Goal: Navigation & Orientation: Find specific page/section

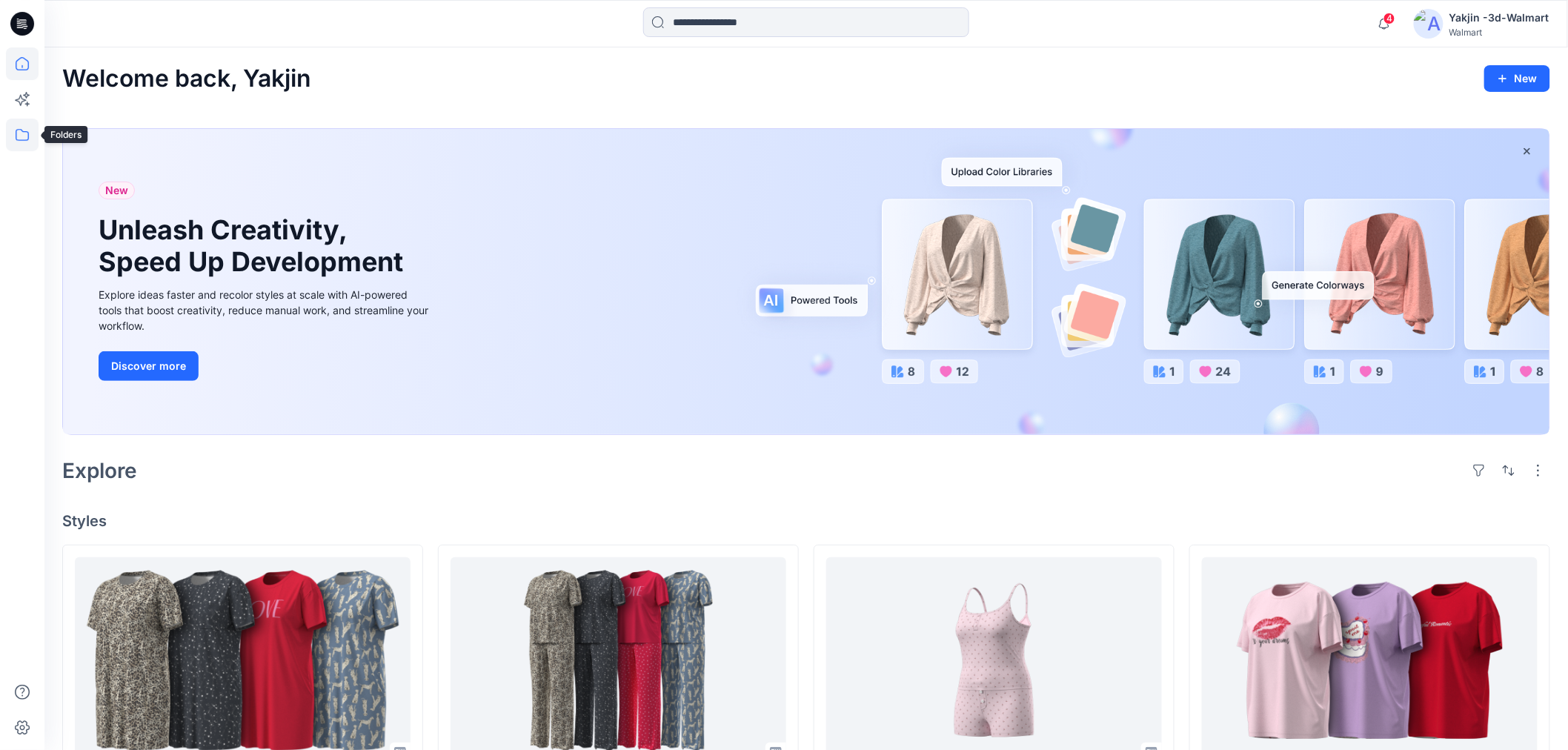
click at [17, 136] on icon at bounding box center [22, 134] width 32 height 32
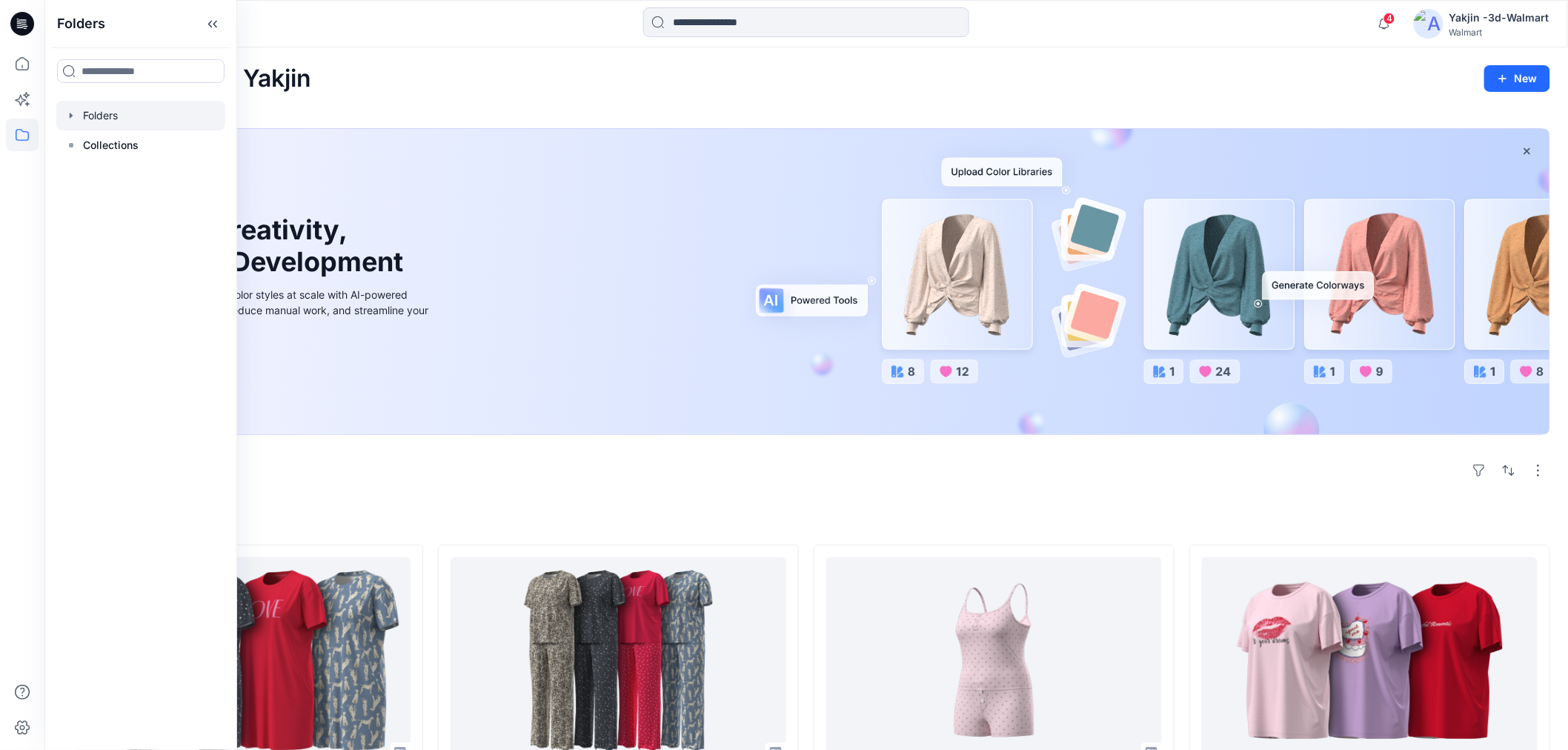
click at [133, 110] on div at bounding box center [141, 116] width 169 height 30
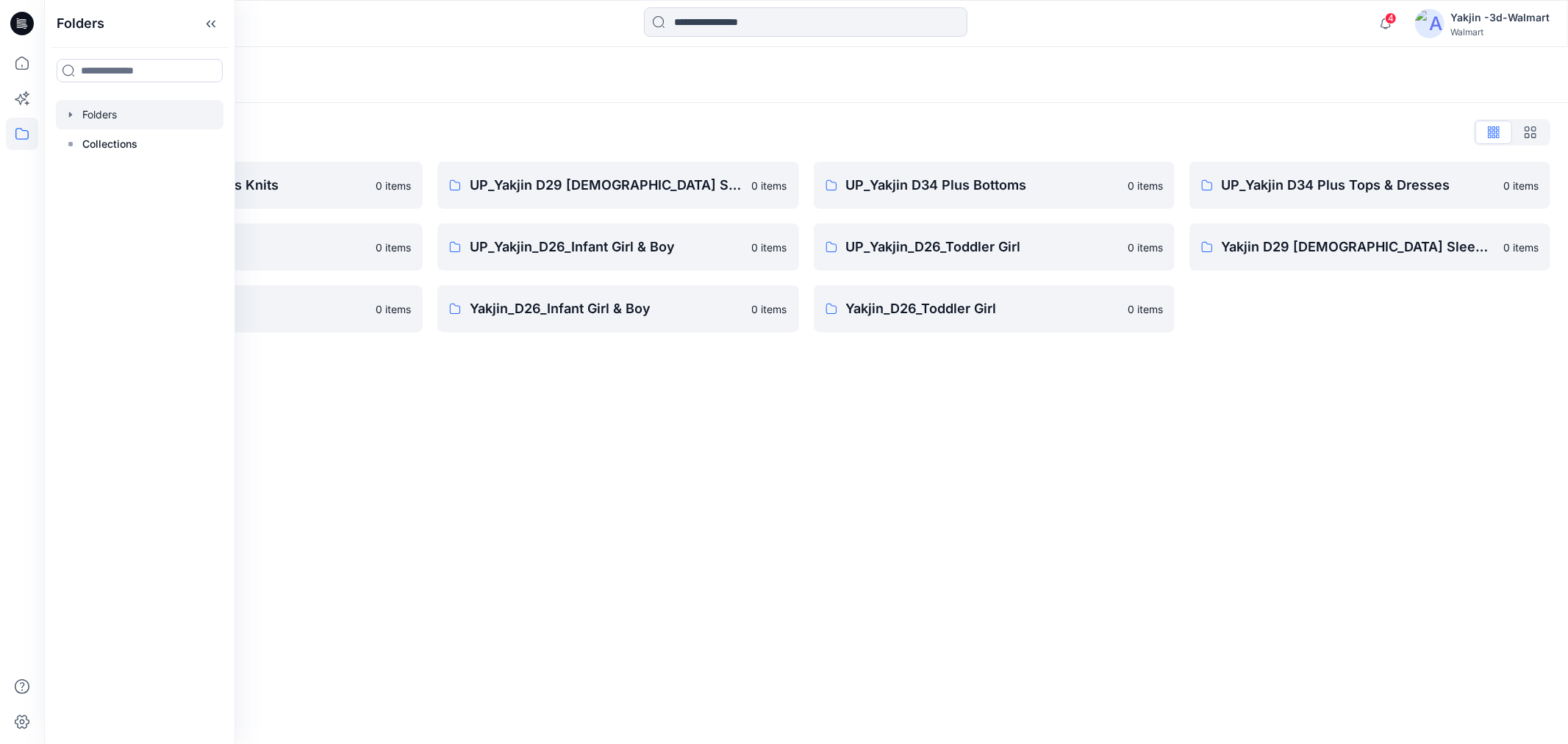
click at [779, 422] on div "Folders Folders List FA Yakjin D34 Womens Knits 0 items UP_Yakjin_D24_Boys 0 it…" at bounding box center [806, 395] width 1524 height 697
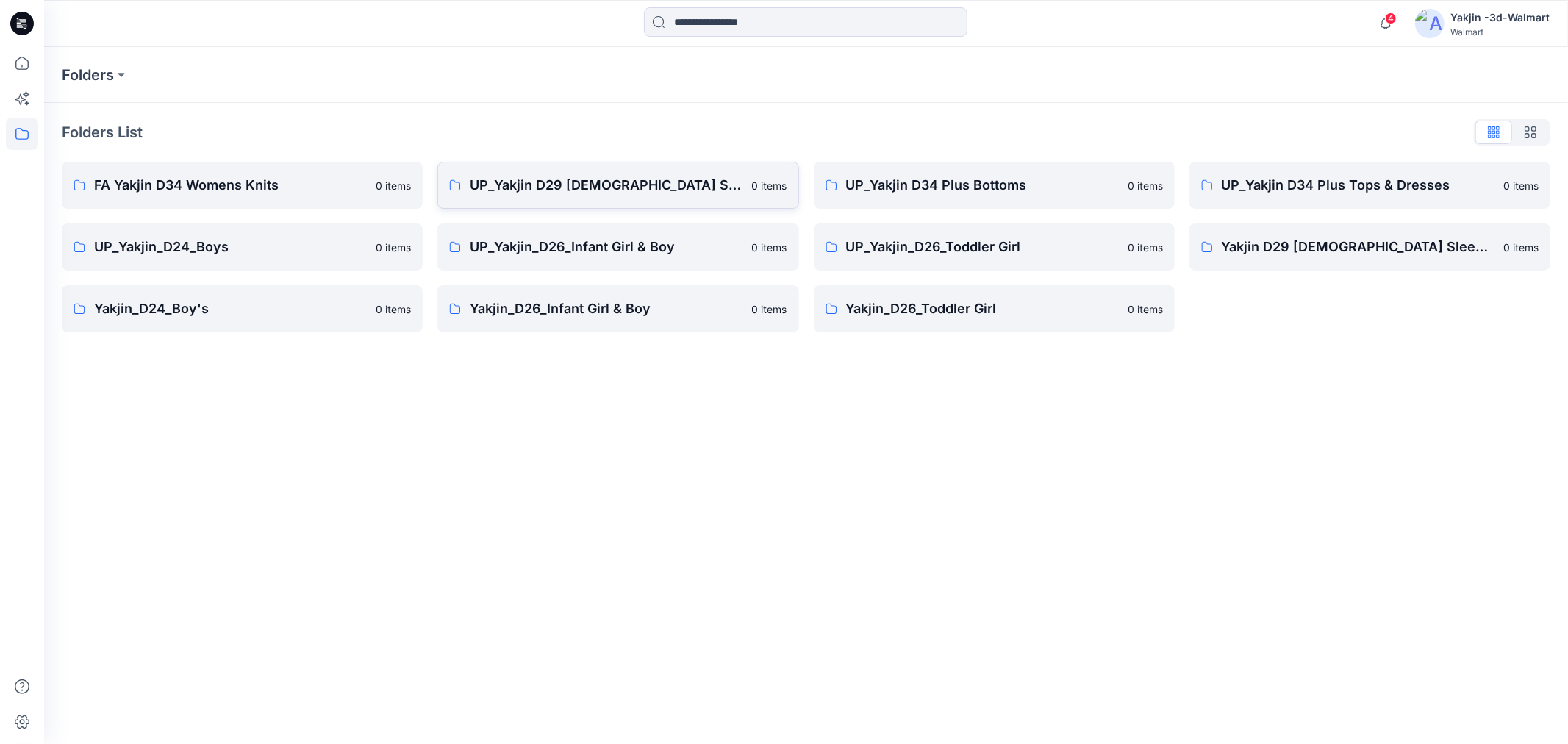
click at [645, 179] on p "UP_Yakjin D29 [DEMOGRAPHIC_DATA] Sleep" at bounding box center [605, 185] width 272 height 21
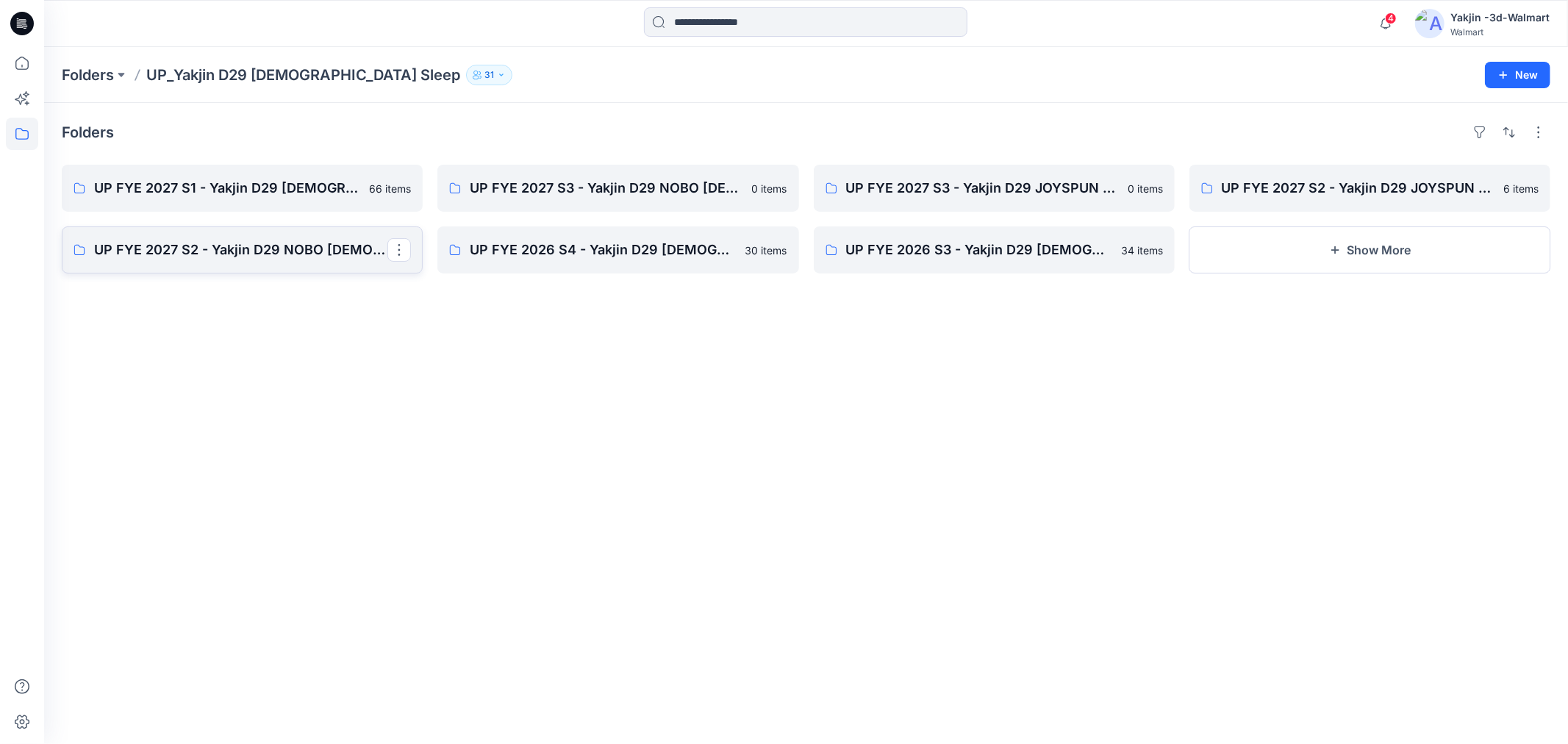
click at [241, 247] on p "UP FYE 2027 S2 - Yakjin D29 NOBO [DEMOGRAPHIC_DATA] Sleepwear" at bounding box center [240, 250] width 293 height 21
click at [178, 199] on link "UP FYE 2027 S1 - Yakjin D29 [DEMOGRAPHIC_DATA] Sleepwear" at bounding box center [241, 188] width 361 height 47
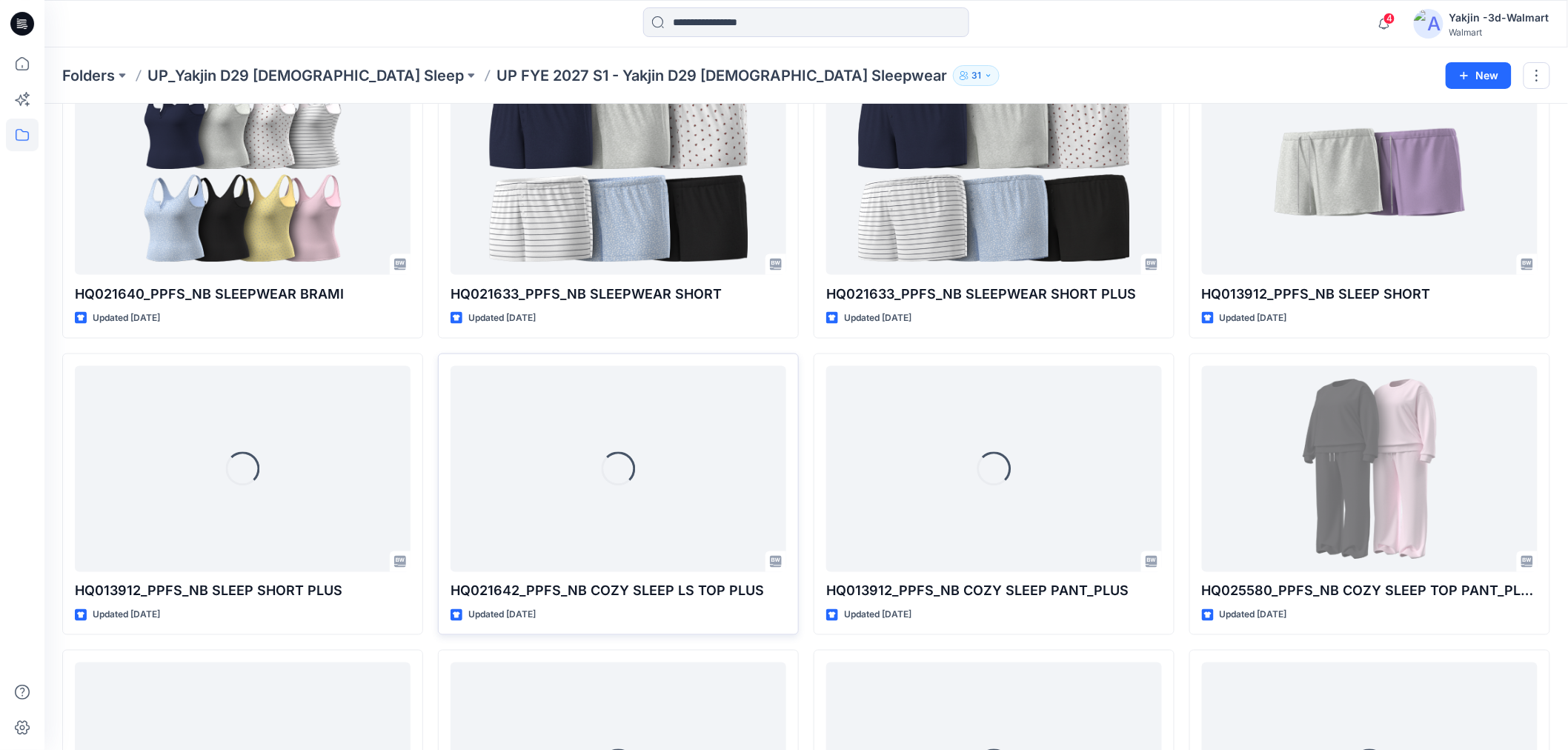
scroll to position [940, 0]
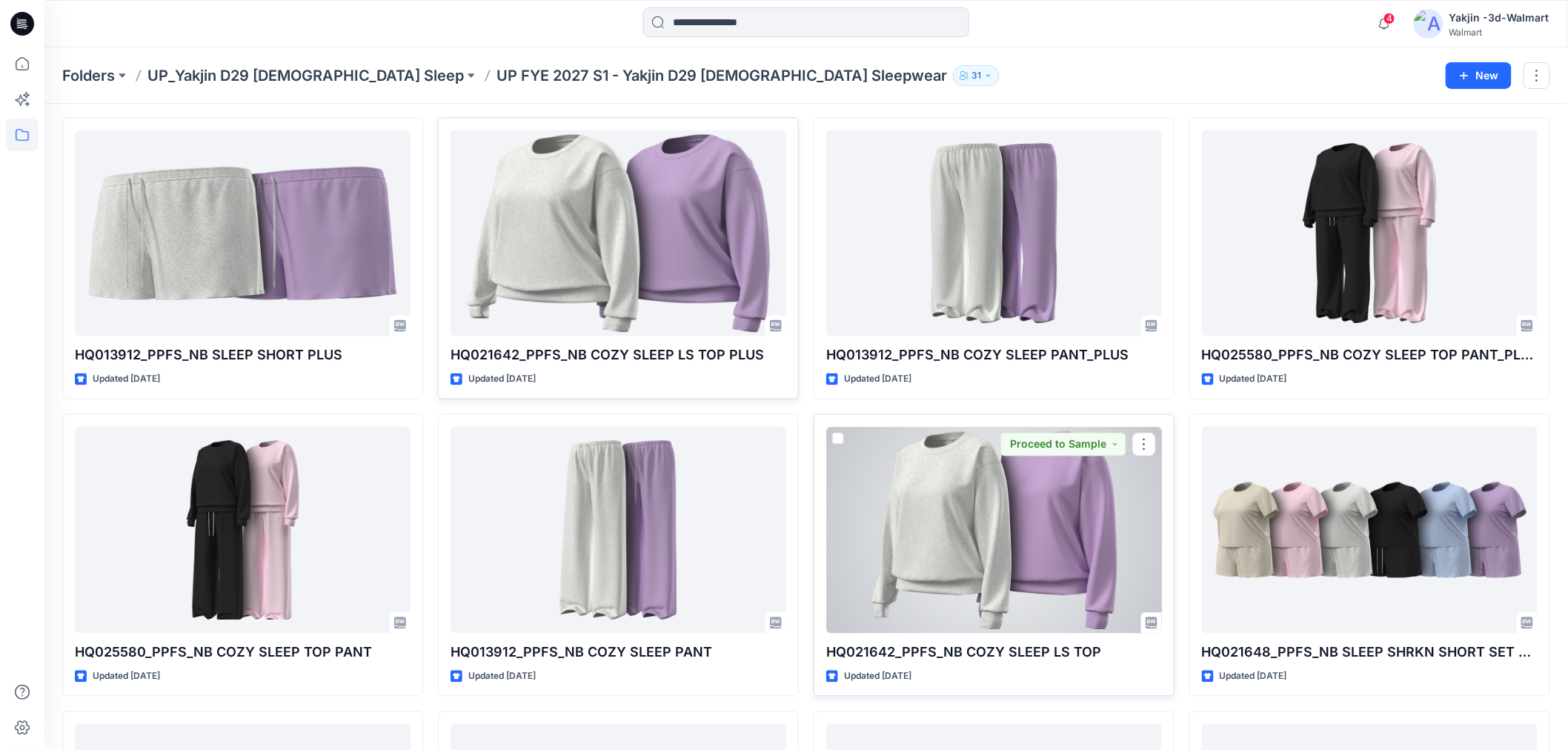
click at [956, 458] on div at bounding box center [994, 529] width 336 height 206
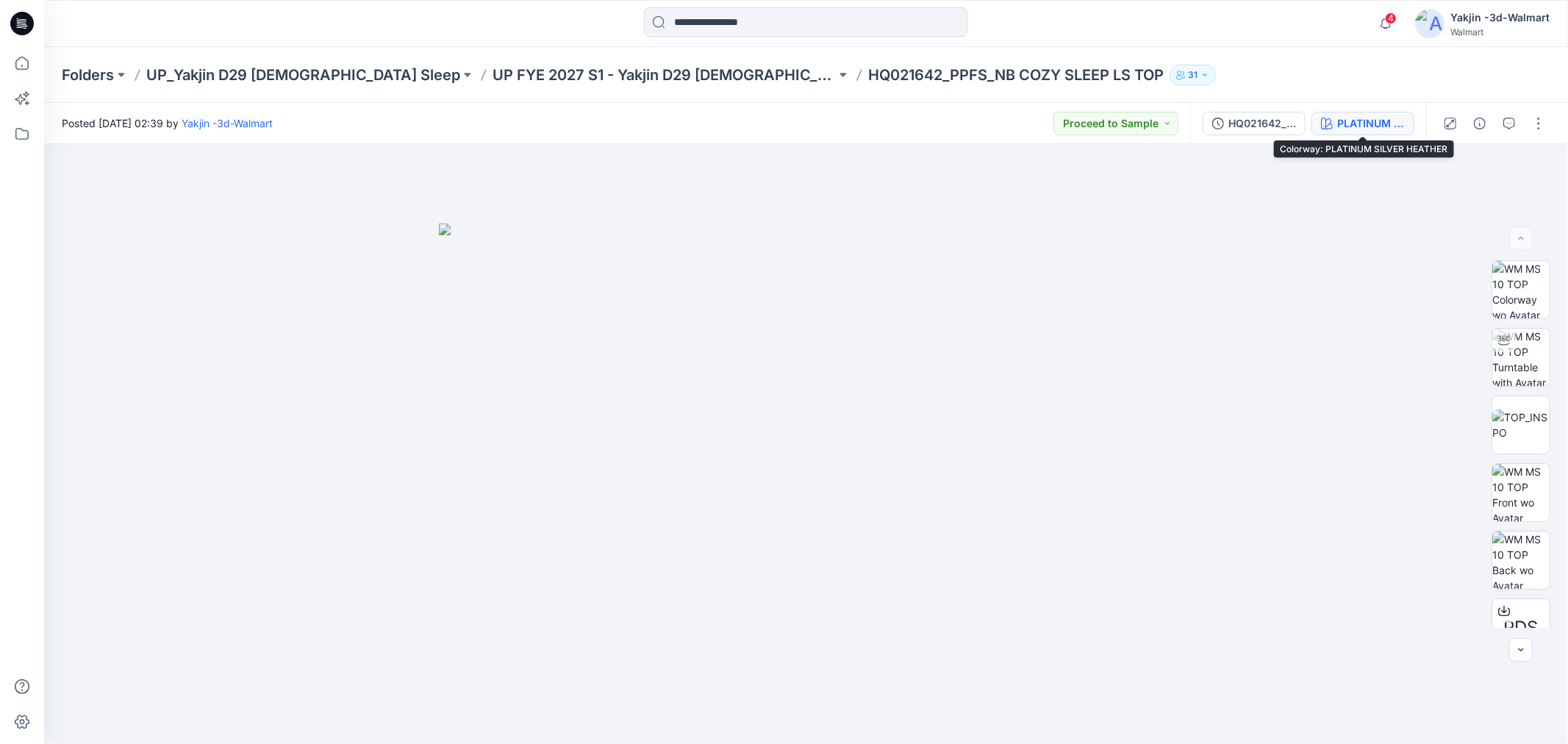
click at [1351, 134] on button "PLATINUM SILVER HEATHER" at bounding box center [1362, 123] width 103 height 23
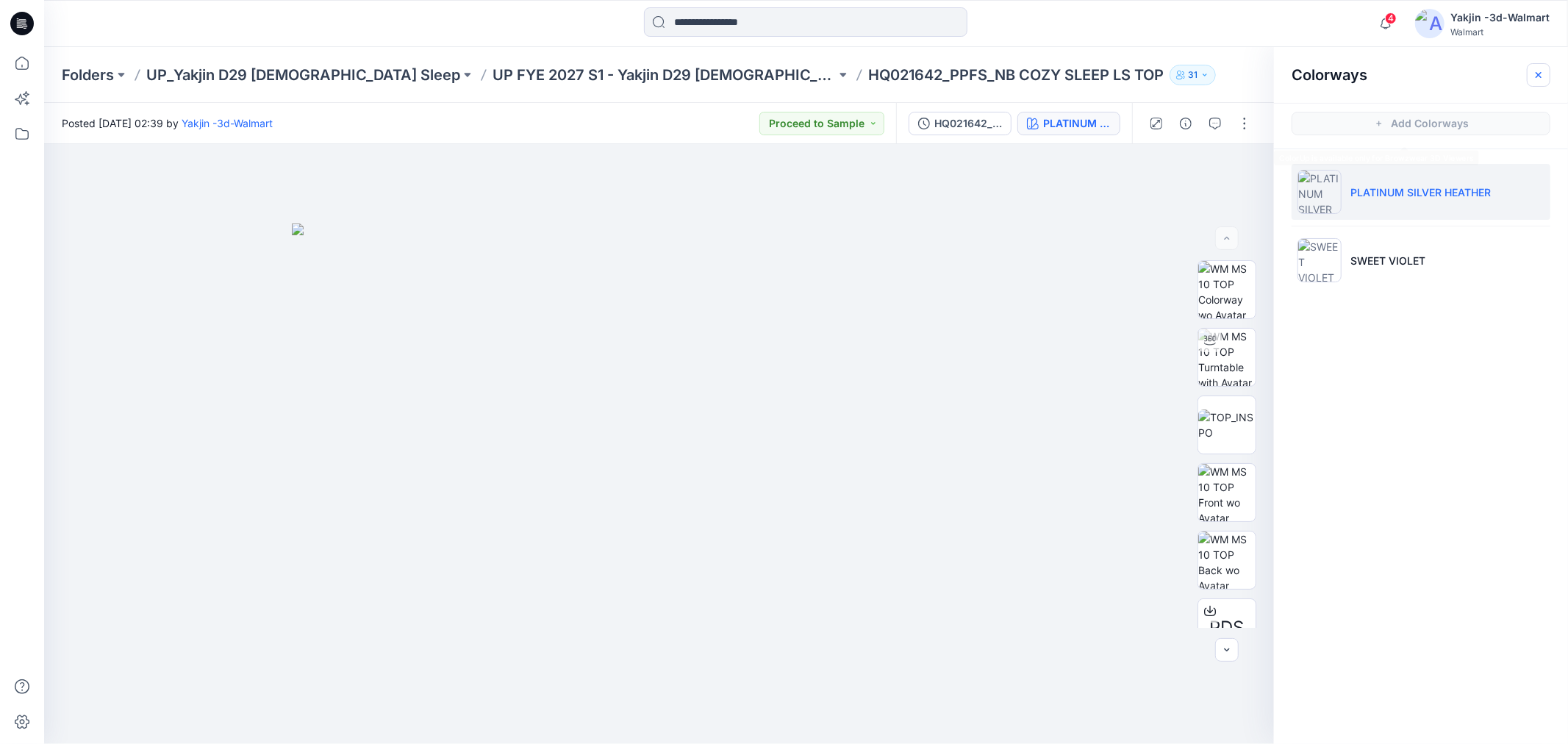
click at [1547, 75] on button "button" at bounding box center [1538, 74] width 23 height 23
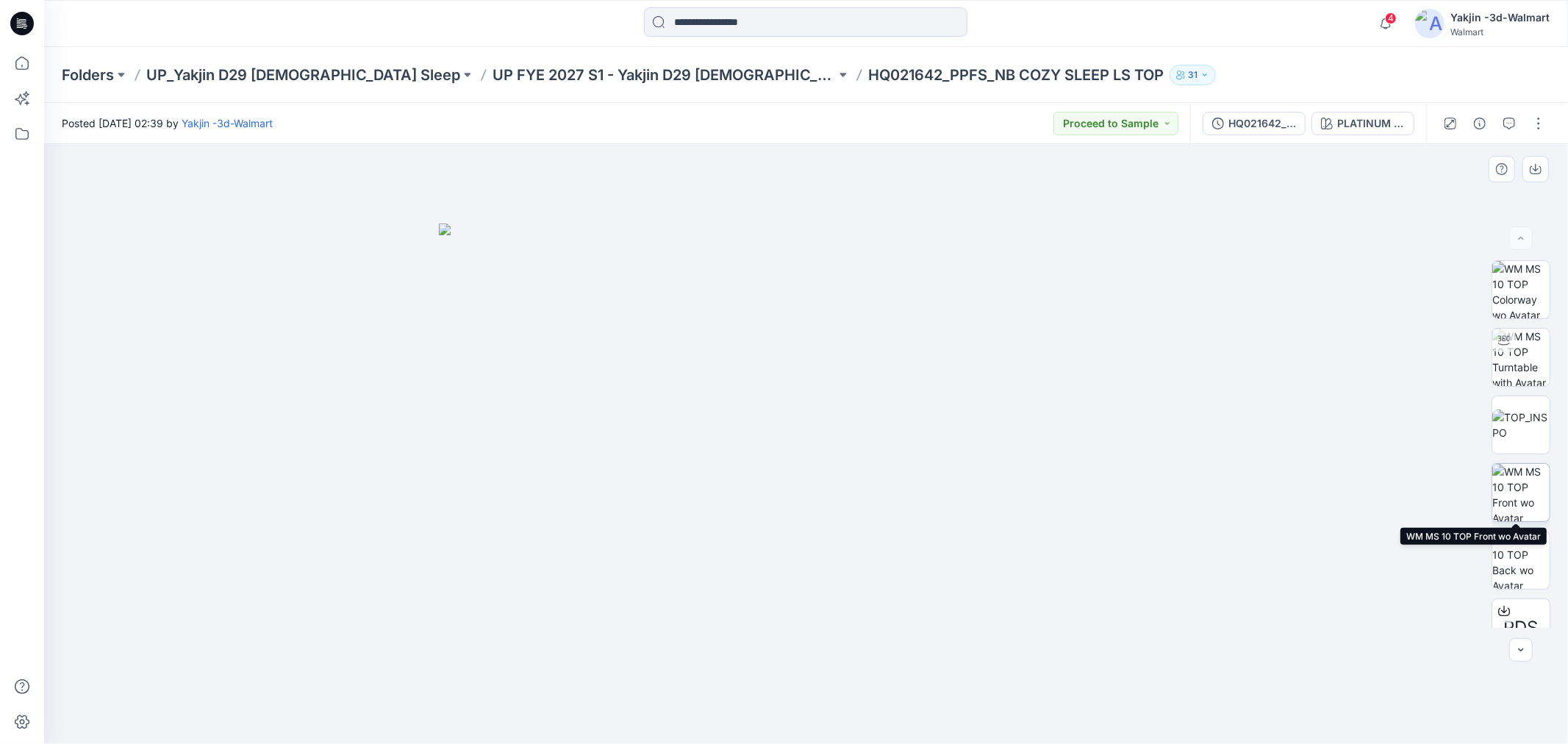
click at [1521, 484] on img at bounding box center [1520, 492] width 57 height 57
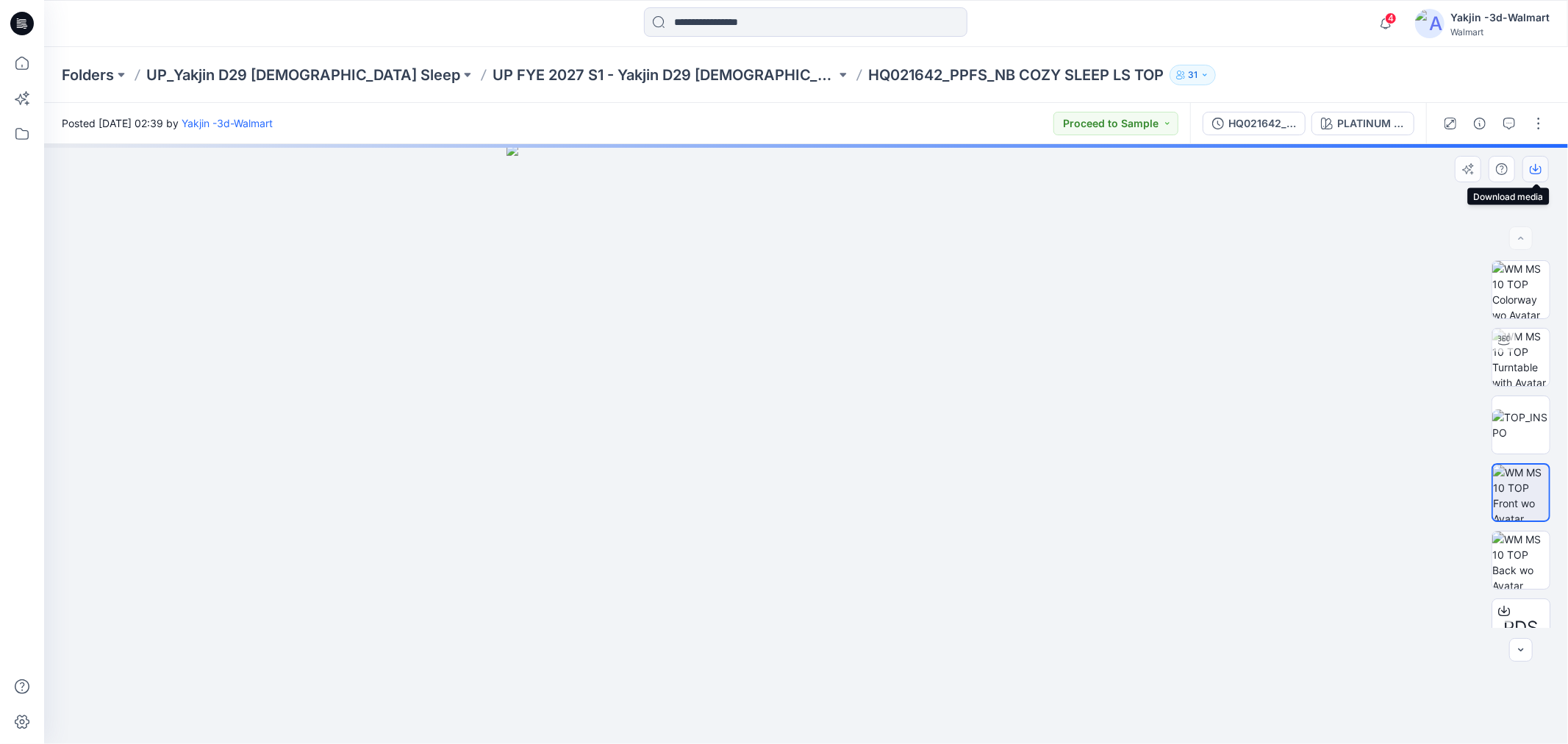
click at [1544, 170] on button "button" at bounding box center [1535, 169] width 27 height 27
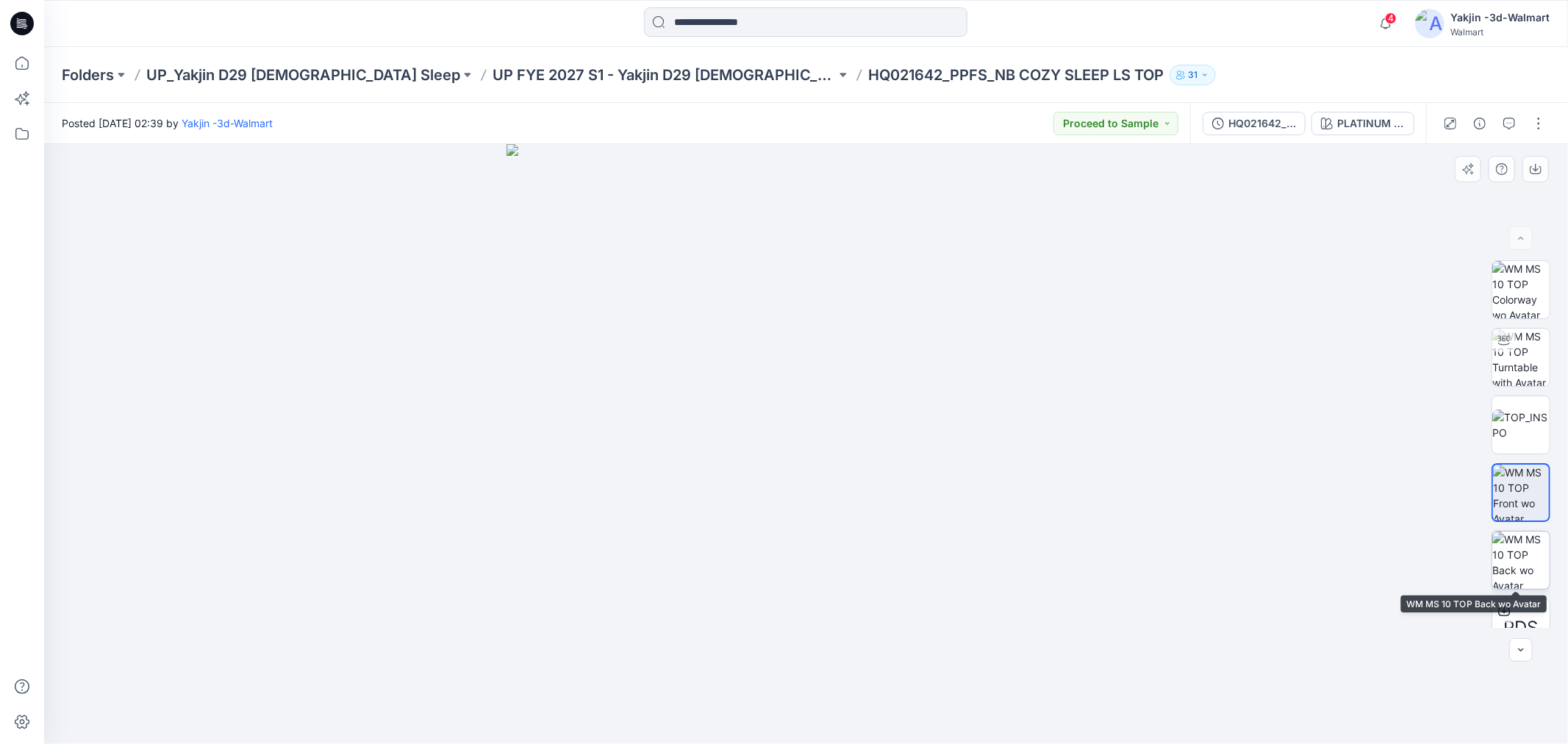
click at [1526, 550] on img at bounding box center [1520, 560] width 57 height 57
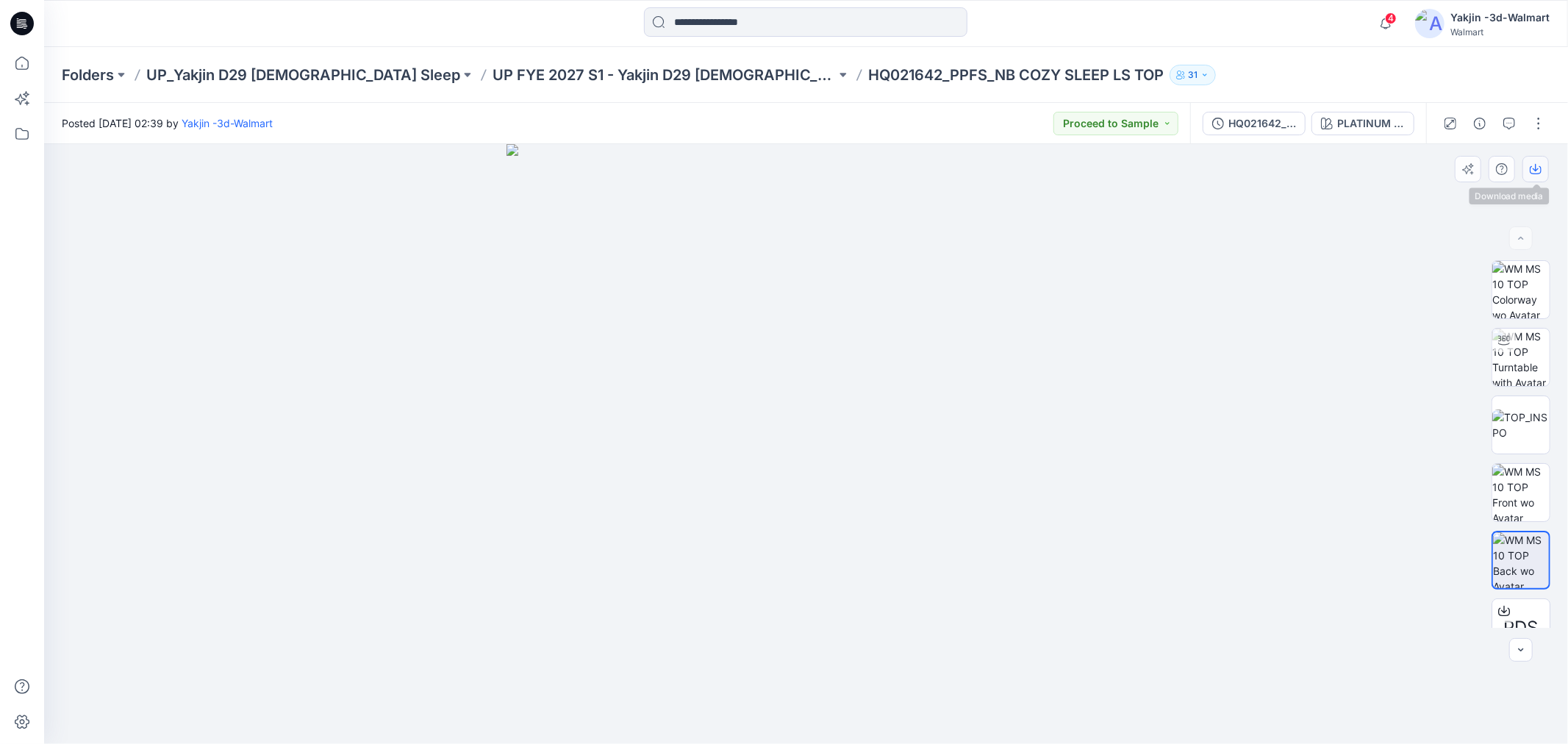
click at [1540, 167] on icon "button" at bounding box center [1535, 170] width 12 height 8
click at [1371, 115] on div "PLATINUM SILVER HEATHER" at bounding box center [1371, 123] width 67 height 16
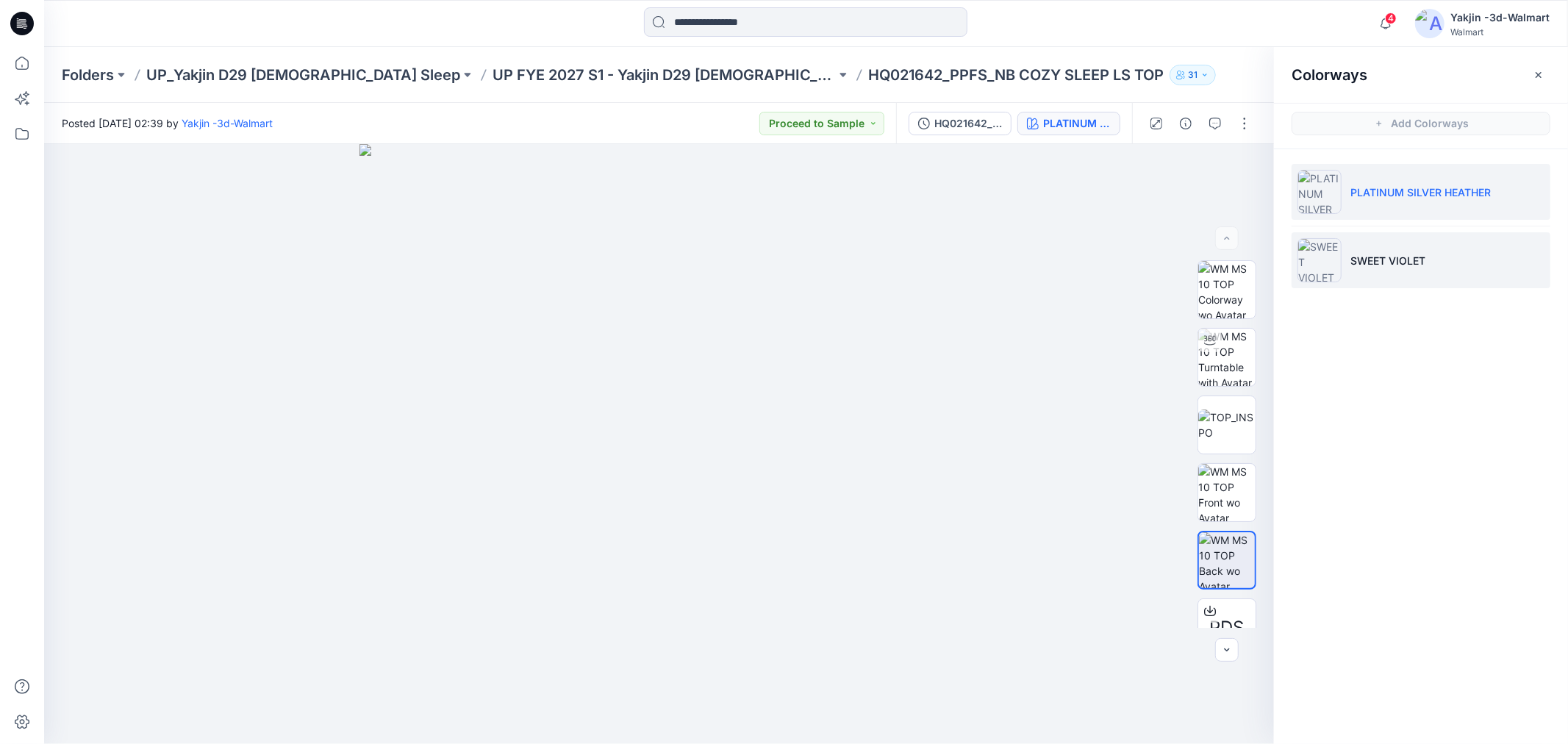
click at [1377, 256] on p "SWEET VIOLET" at bounding box center [1387, 260] width 75 height 16
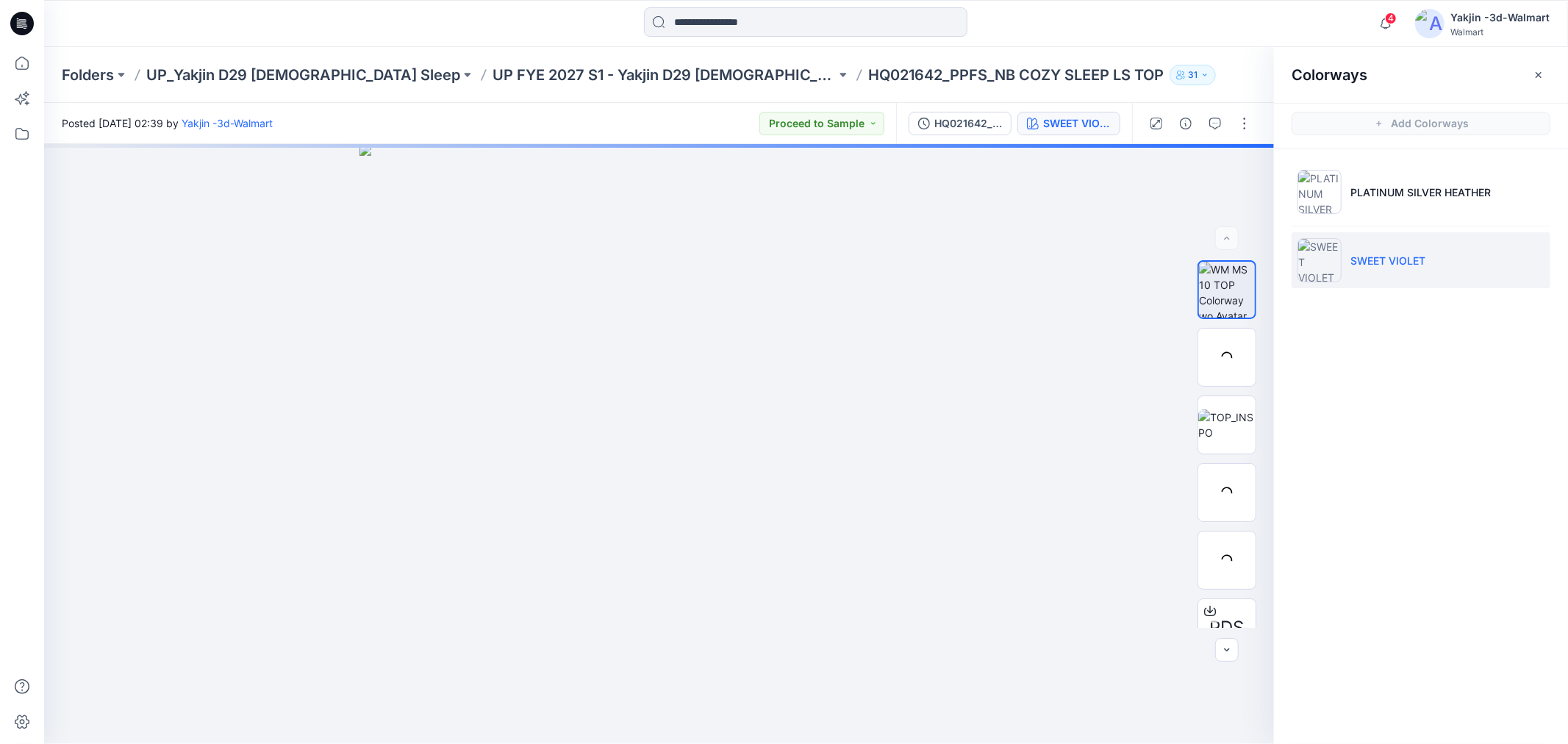
click at [1546, 72] on button "button" at bounding box center [1538, 74] width 23 height 23
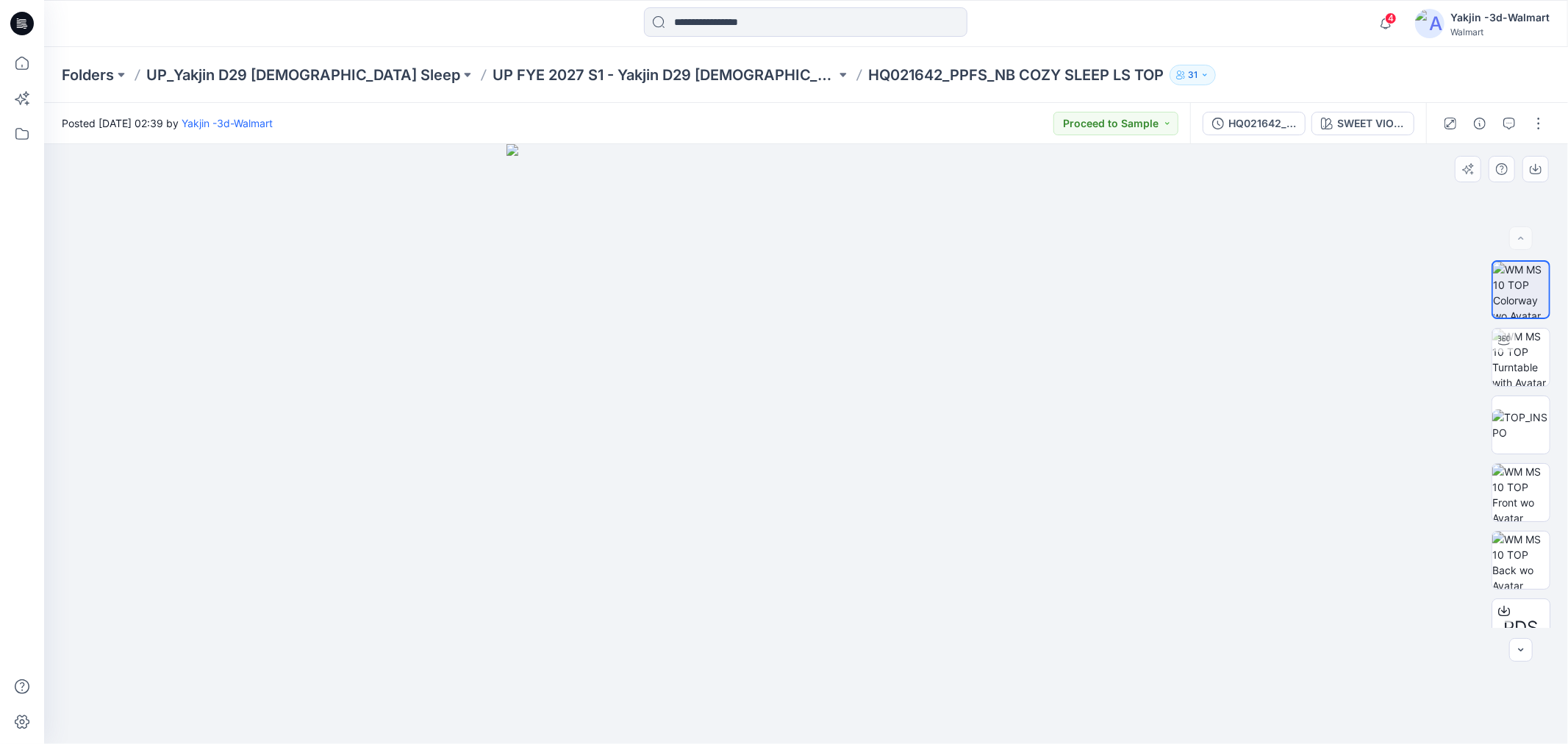
click at [1319, 368] on div at bounding box center [806, 444] width 1524 height 600
click at [1536, 491] on img at bounding box center [1520, 492] width 57 height 57
click at [1546, 172] on button "button" at bounding box center [1535, 169] width 27 height 27
click at [1533, 567] on img at bounding box center [1520, 560] width 57 height 57
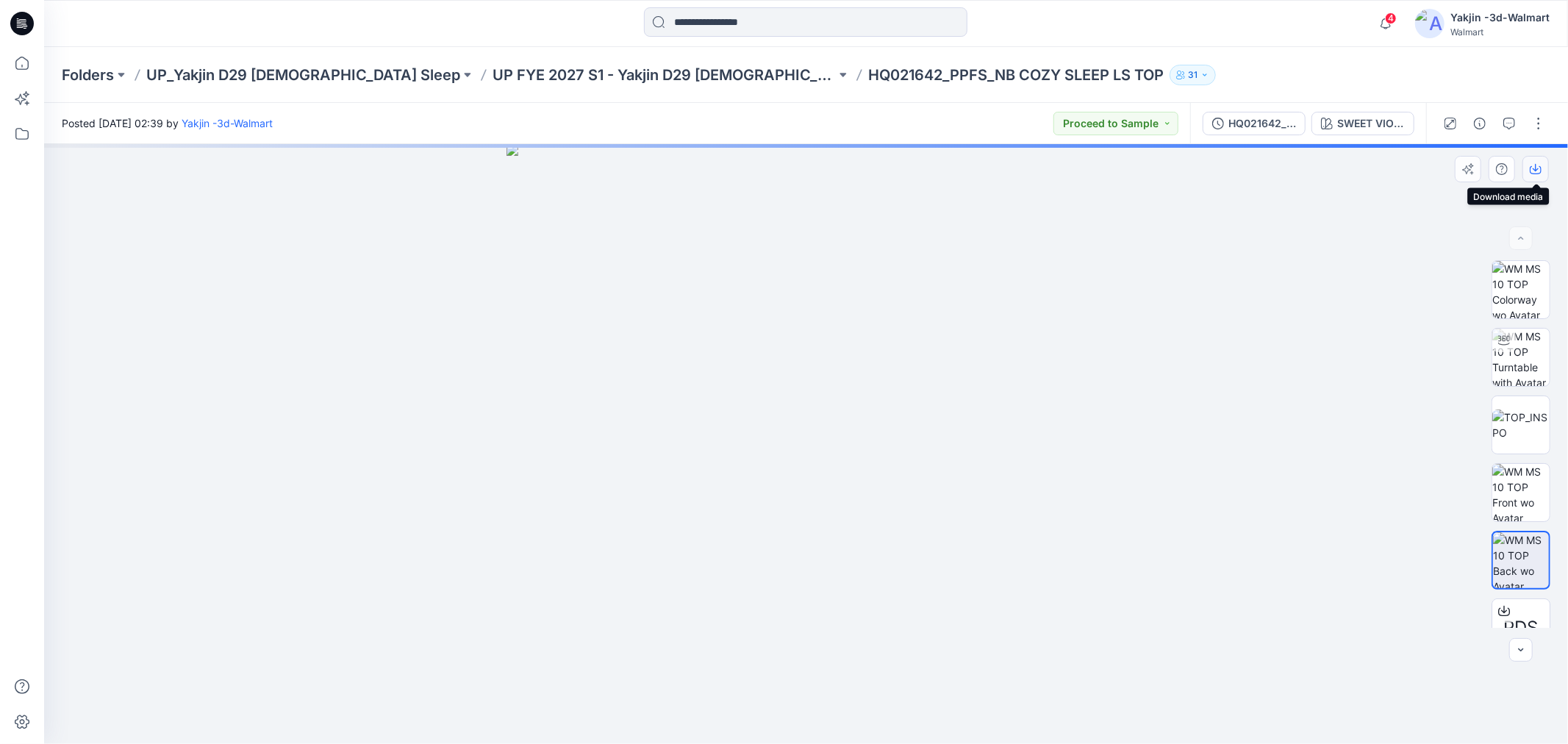
click at [1533, 164] on icon "button" at bounding box center [1535, 170] width 12 height 12
